Goal: Information Seeking & Learning: Check status

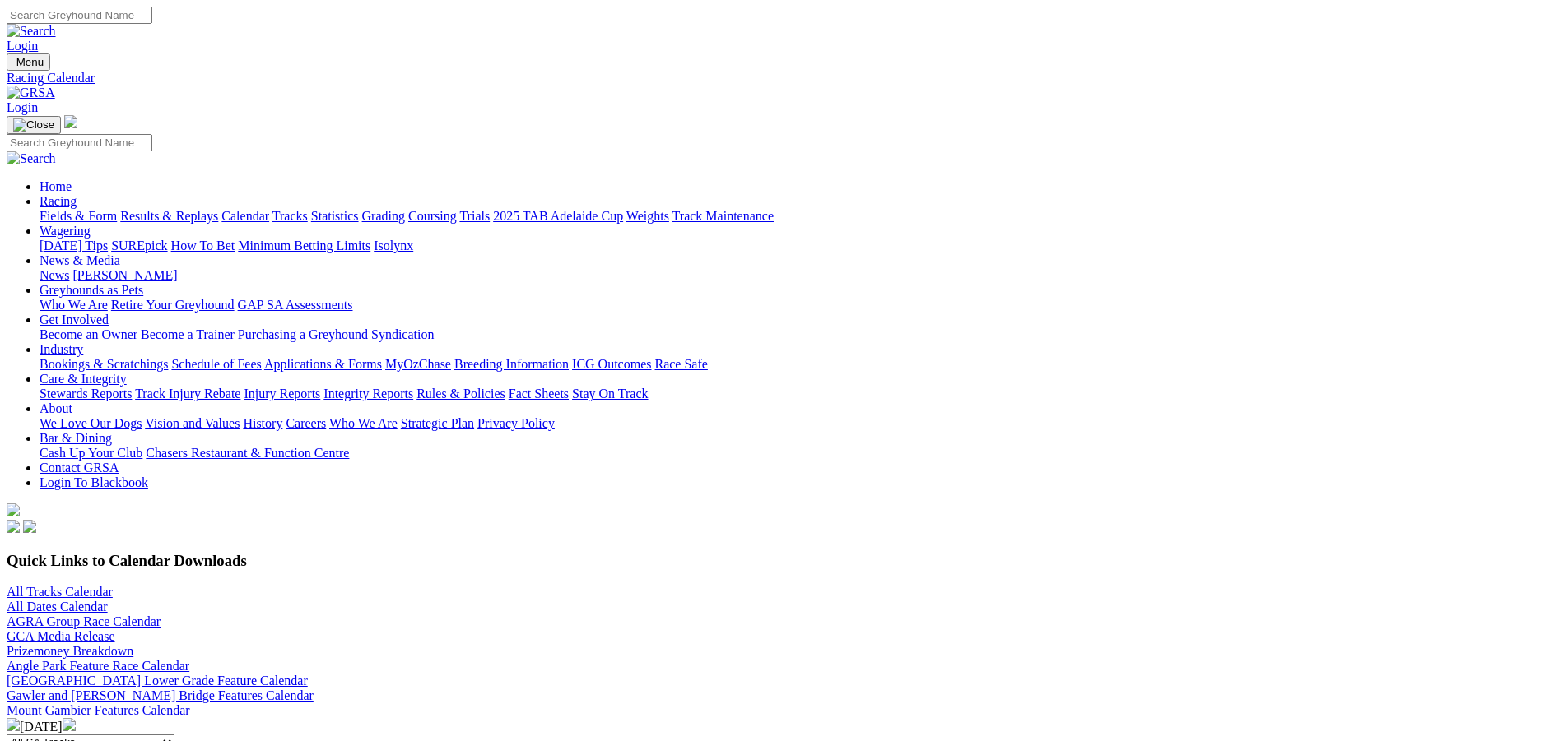
click at [218, 209] on link "Results & Replays" at bounding box center [169, 215] width 98 height 14
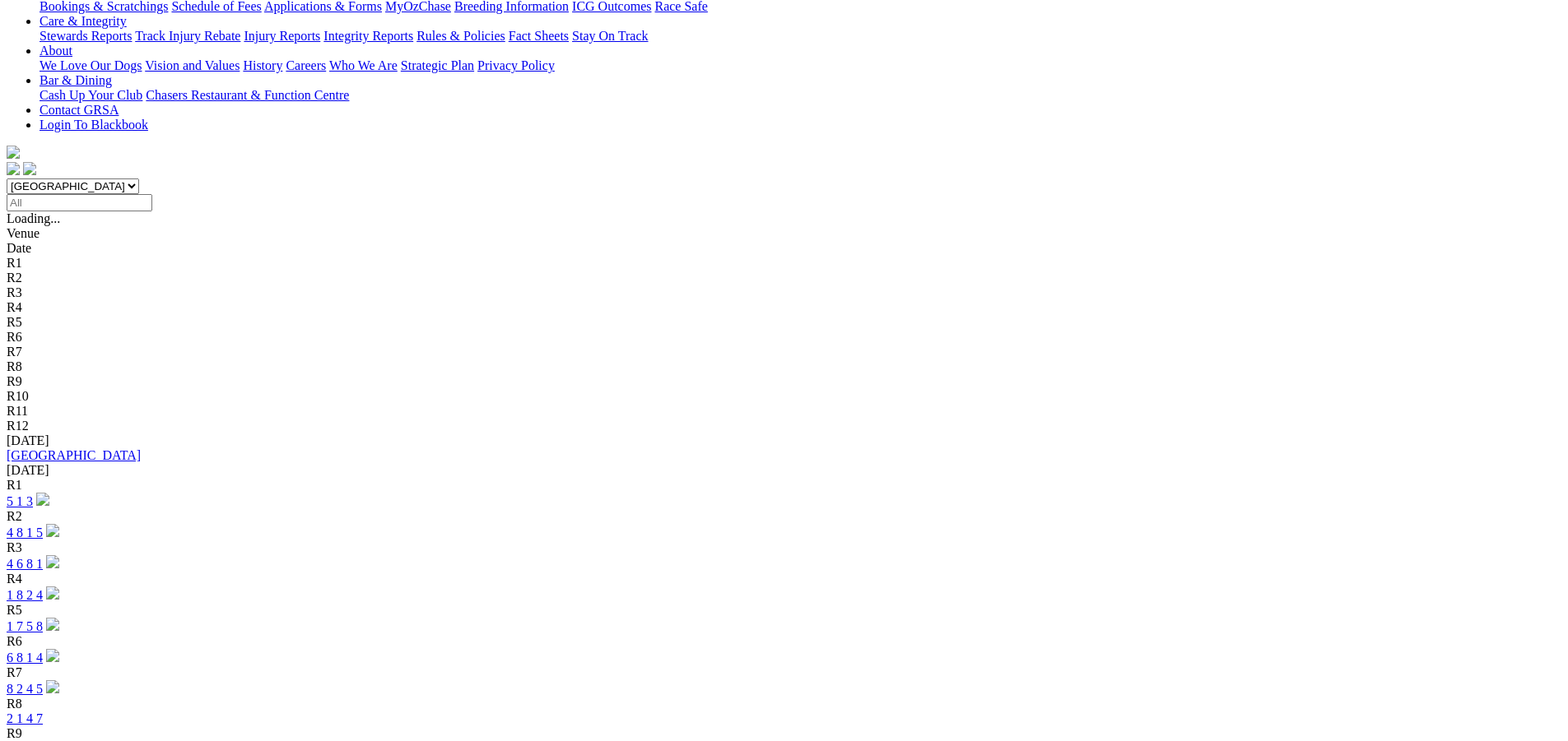
scroll to position [329, 0]
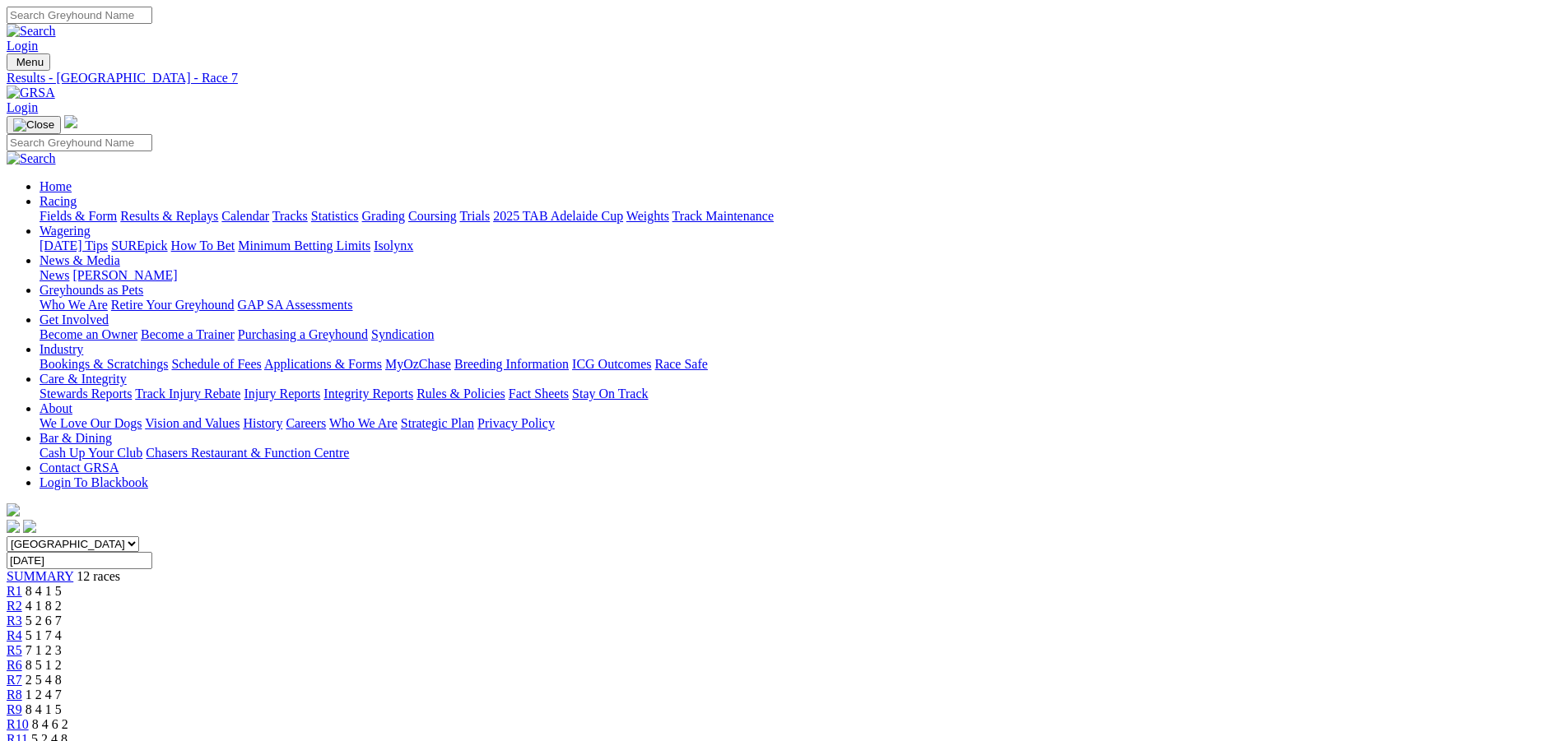
click at [62, 688] on span "1 2 4 7" at bounding box center [43, 694] width 36 height 14
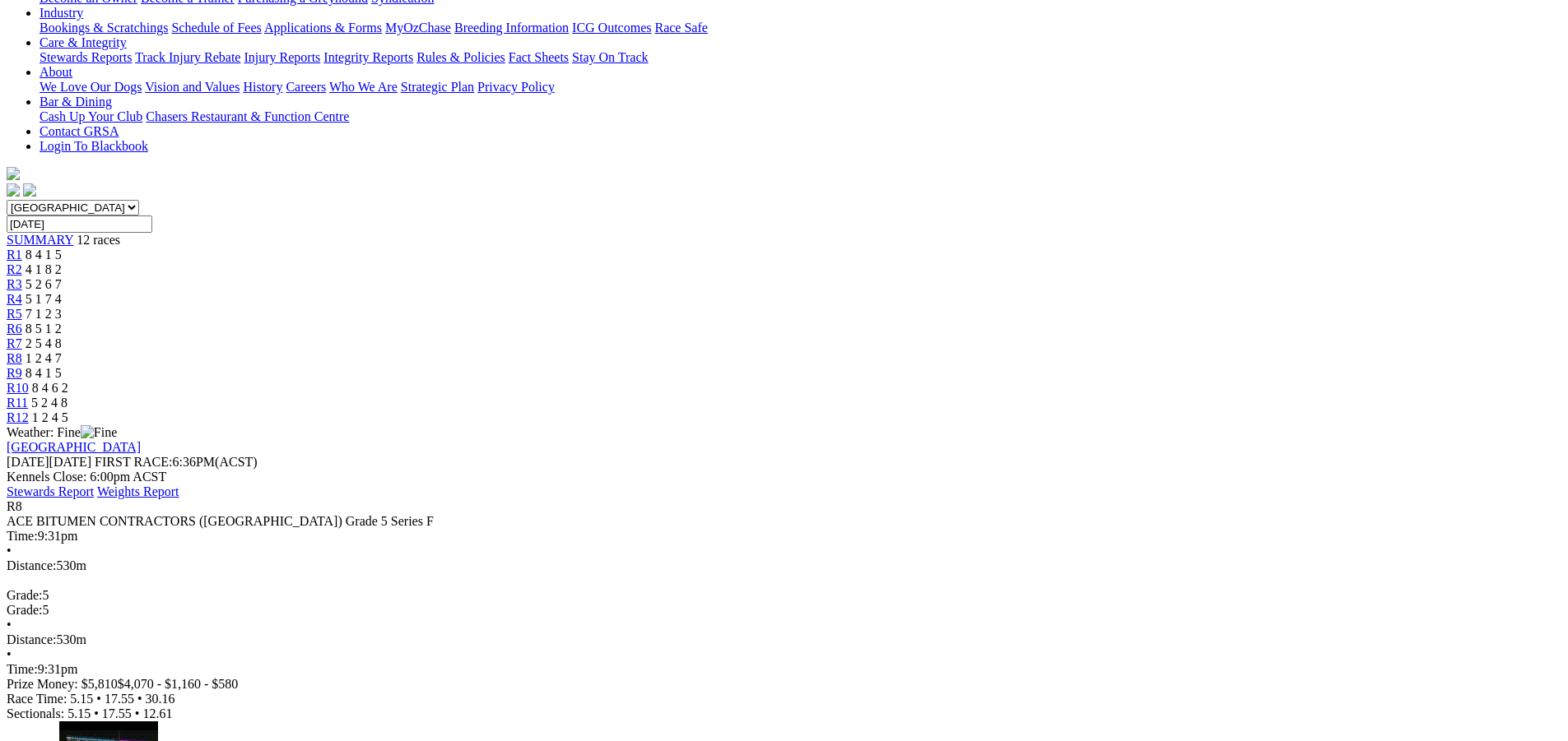
scroll to position [7, 0]
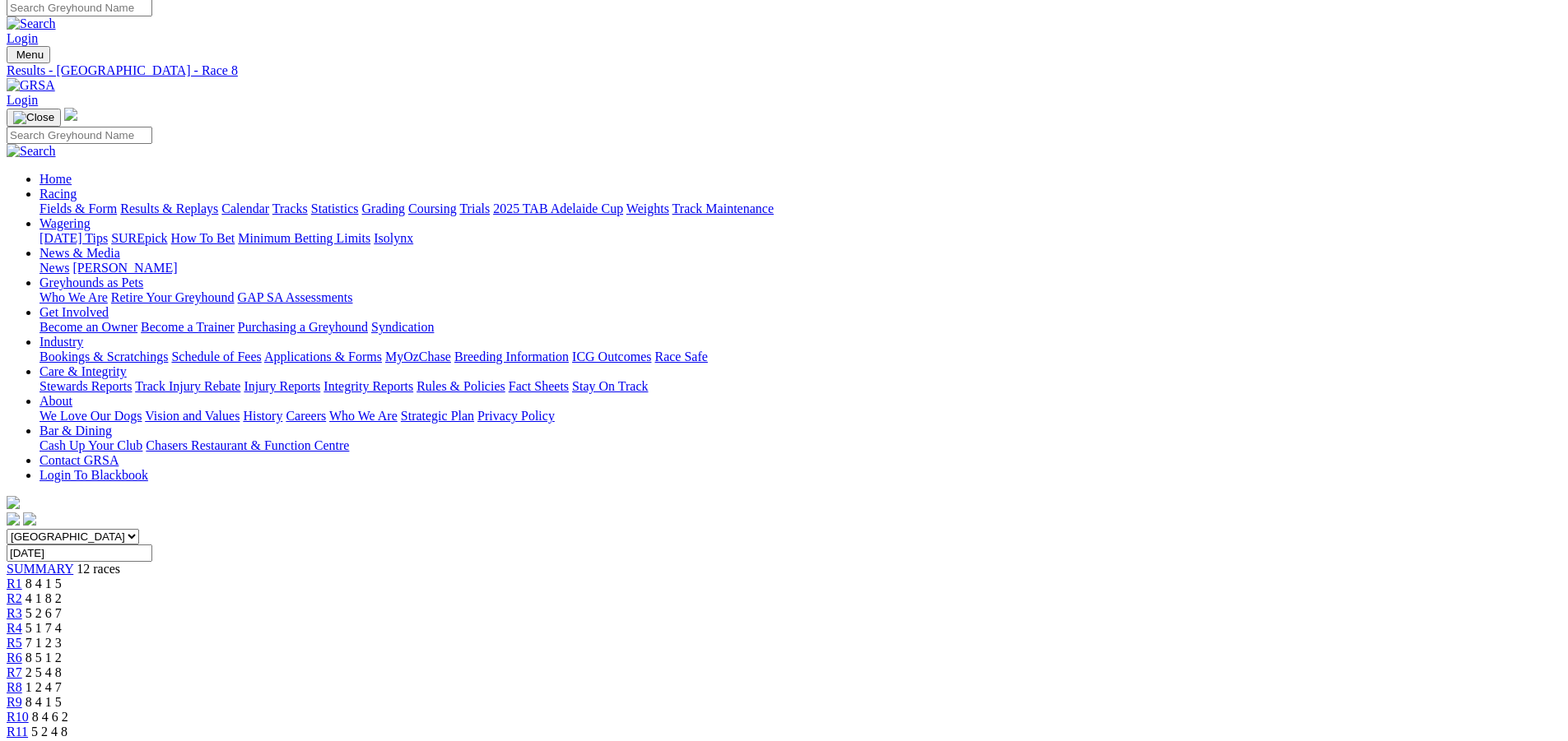
click at [794, 651] on div "R6 8 5 1 2" at bounding box center [784, 658] width 1555 height 15
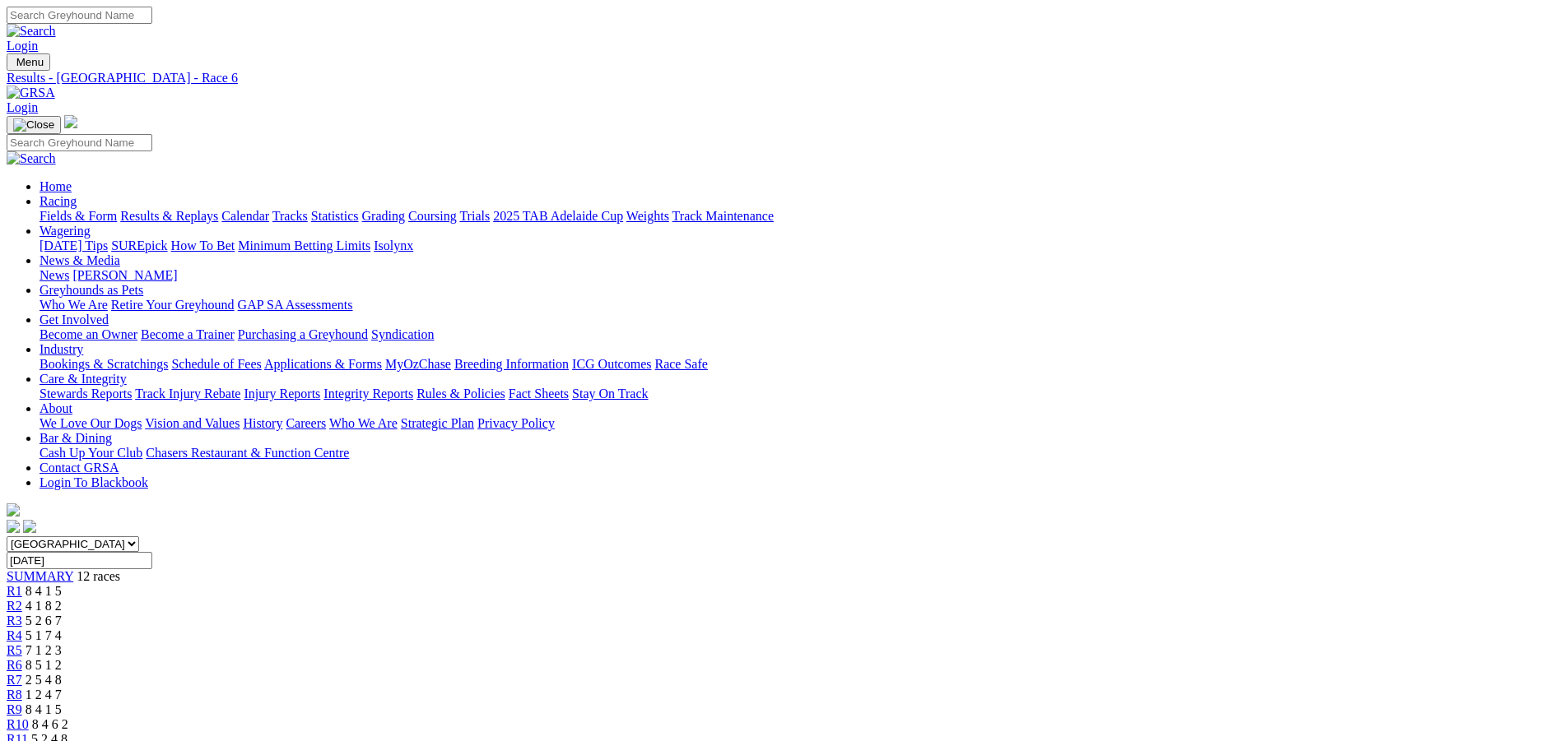
scroll to position [412, 0]
